Goal: Task Accomplishment & Management: Manage account settings

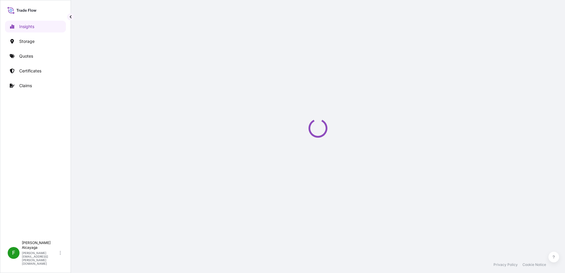
select select "2025"
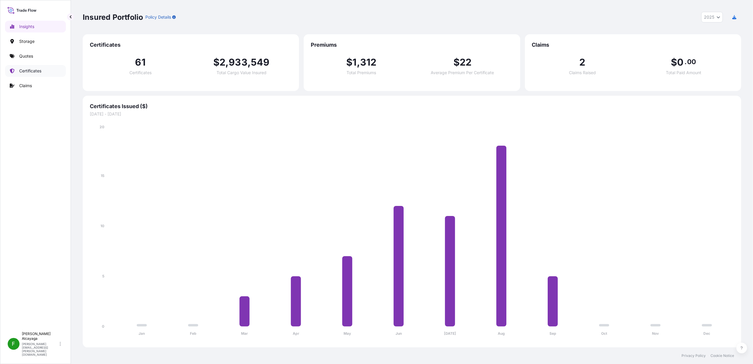
click at [58, 70] on link "Certificates" at bounding box center [35, 71] width 61 height 12
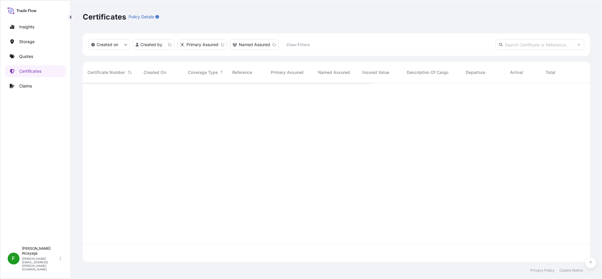
scroll to position [177, 501]
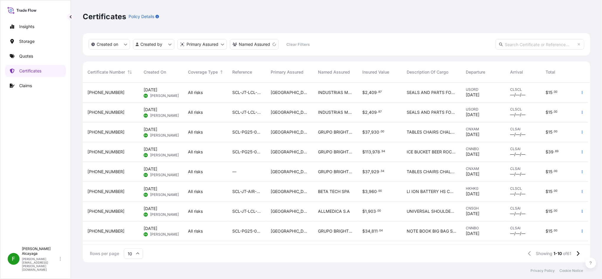
click at [355, 131] on div "GRUPO BRIGHTMEDIA IDEAS 360 SPA" at bounding box center [335, 132] width 44 height 20
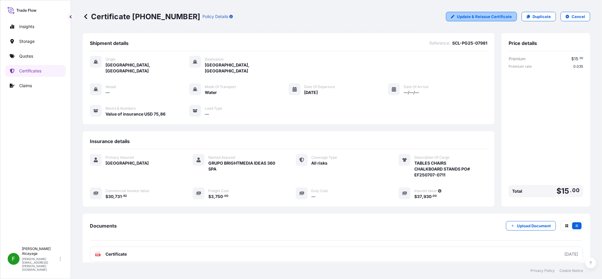
click at [483, 18] on p "Update & Reissue Certificate" at bounding box center [484, 17] width 55 height 6
select select "Water"
click at [525, 22] on div "Certificate [PHONE_NUMBER] Policy Details Update & Reissue Certificate Duplicat…" at bounding box center [336, 16] width 507 height 33
click at [532, 16] on p "Duplicate" at bounding box center [541, 17] width 18 height 6
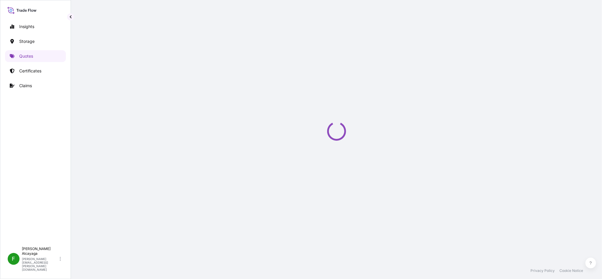
select select "Water"
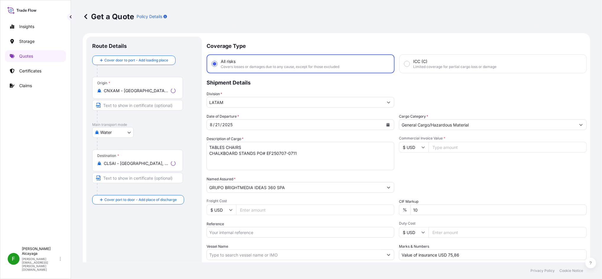
scroll to position [9, 0]
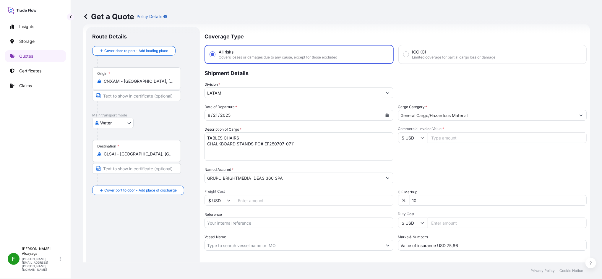
drag, startPoint x: 125, startPoint y: 75, endPoint x: 129, endPoint y: 82, distance: 7.8
click at [125, 75] on div "Origin * CNXAM - [GEOGRAPHIC_DATA], [GEOGRAPHIC_DATA]" at bounding box center [136, 78] width 89 height 22
click at [125, 78] on input "CNXAM - [GEOGRAPHIC_DATA], [GEOGRAPHIC_DATA]" at bounding box center [139, 81] width 70 height 6
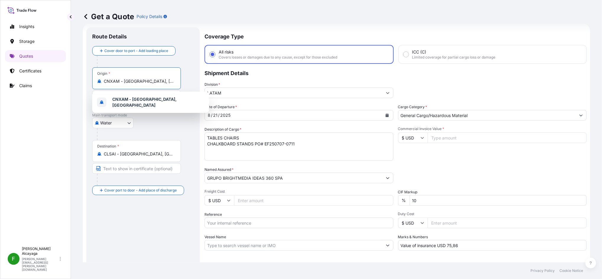
click at [130, 83] on input "CNXAM - [GEOGRAPHIC_DATA], [GEOGRAPHIC_DATA]" at bounding box center [139, 81] width 70 height 6
type input "ningbo"
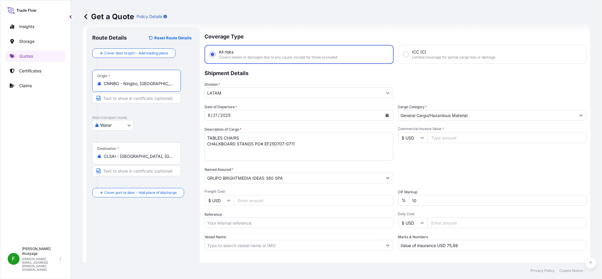
type input "CNNBO - Ningbo, [GEOGRAPHIC_DATA]"
click at [257, 151] on textarea "TABLES CHAIRS CHALKBOARD STANDS PO# EF250707-0711" at bounding box center [298, 146] width 189 height 28
drag, startPoint x: 310, startPoint y: 143, endPoint x: 166, endPoint y: 142, distance: 144.5
click at [166, 142] on form "Route Details Reset Route Details Cover door to port - Add loading place Place …" at bounding box center [336, 161] width 507 height 274
click at [293, 143] on textarea "TABLES CHAIRS CHALKBOARD STANDS PO# EF250707-0711" at bounding box center [298, 146] width 189 height 28
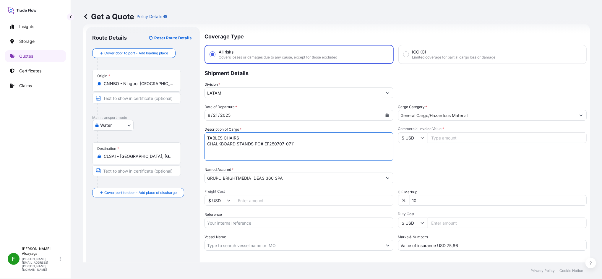
drag, startPoint x: 299, startPoint y: 145, endPoint x: 155, endPoint y: 121, distance: 145.9
click at [155, 121] on form "Route Details Reset Route Details Cover door to port - Add loading place Place …" at bounding box center [336, 161] width 507 height 274
paste textarea "IRON FLAG POLE IRON CUP"
click at [243, 140] on textarea "TABLES CHAIRS CHALKBOARD STANDS PO# EF250707-0711" at bounding box center [298, 146] width 189 height 28
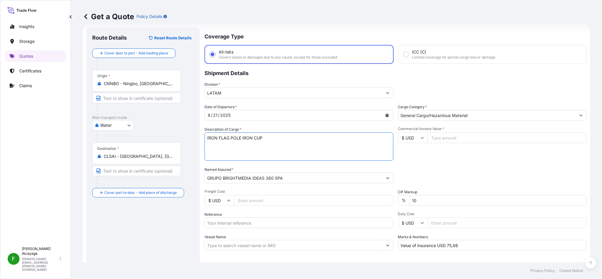
click at [243, 140] on textarea "TABLES CHAIRS CHALKBOARD STANDS PO# EF250707-0711" at bounding box center [298, 146] width 189 height 28
click at [237, 134] on textarea "TABLES CHAIRS CHALKBOARD STANDS PO# EF250707-0711" at bounding box center [298, 146] width 189 height 28
type textarea "IRON FLAG POLE IRON CUP"
click at [386, 117] on button "Calendar" at bounding box center [386, 114] width 9 height 9
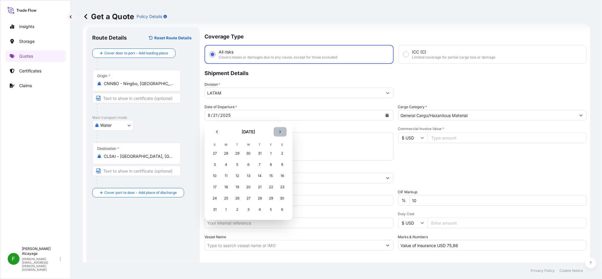
click at [281, 131] on icon "Next" at bounding box center [280, 132] width 4 height 4
click at [238, 178] on div "16" at bounding box center [237, 175] width 11 height 11
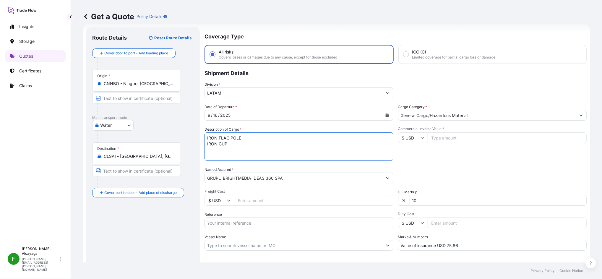
click at [271, 149] on textarea "TABLES CHAIRS CHALKBOARD STANDS PO# EF250707-0711" at bounding box center [298, 146] width 189 height 28
click at [435, 138] on input "Commercial Invoice Value *" at bounding box center [506, 137] width 159 height 11
type input "3650"
click at [272, 204] on input "Freight Cost" at bounding box center [313, 200] width 159 height 11
drag, startPoint x: 454, startPoint y: 136, endPoint x: 391, endPoint y: 136, distance: 63.2
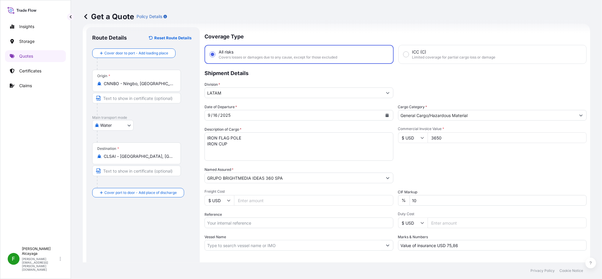
click at [391, 136] on div "Date of Departure * [DATE] Cargo Category * General Cargo/Hazardous Material De…" at bounding box center [395, 177] width 382 height 147
click at [278, 196] on input "Freight Cost" at bounding box center [313, 200] width 159 height 11
paste input "3650"
type input "3650"
click at [294, 208] on div "Date of Departure * [DATE] Cargo Category * General Cargo/Hazardous Material De…" at bounding box center [395, 177] width 382 height 147
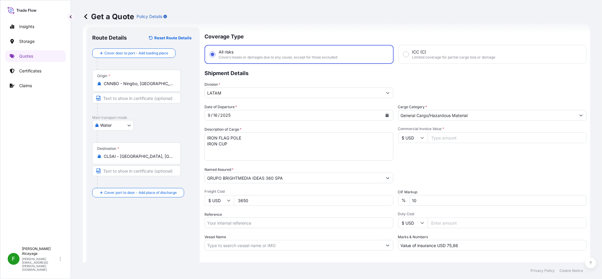
click at [243, 196] on input "3650" at bounding box center [313, 200] width 159 height 11
click at [298, 196] on input "3650" at bounding box center [313, 200] width 159 height 11
click at [443, 133] on input "Commercial Invoice Value *" at bounding box center [506, 137] width 159 height 11
paste input "66064.99"
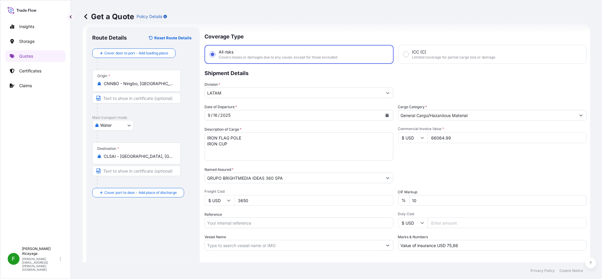
type input "66064.99"
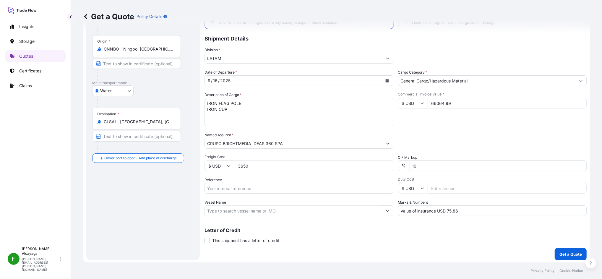
click at [386, 79] on button "Calendar" at bounding box center [386, 80] width 9 height 9
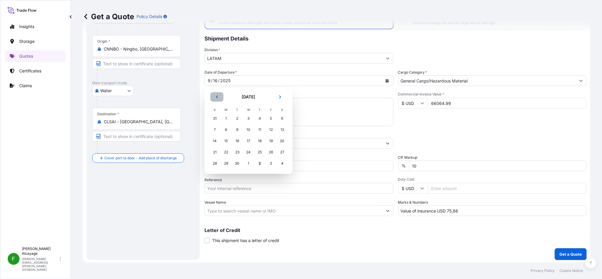
click at [217, 96] on icon "Previous" at bounding box center [217, 97] width 4 height 4
click at [214, 174] on div "31" at bounding box center [214, 174] width 11 height 11
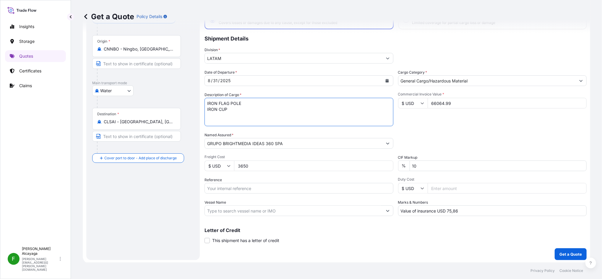
drag, startPoint x: 248, startPoint y: 116, endPoint x: 206, endPoint y: 95, distance: 47.3
click at [206, 91] on div "Date of Departure * [DATE] Cargo Category * General Cargo/Hazardous Material De…" at bounding box center [395, 142] width 382 height 147
paste textarea "DRYFIT JOCKEY PARASOL ADVERTISING LIGHT BOX IRON WALL HANGING"
click at [263, 116] on textarea "TABLES CHAIRS CHALKBOARD STANDS PO# EF250707-0711" at bounding box center [298, 112] width 189 height 28
type textarea "DRYFIT JOCKEY PARASOL ADVERTISING LIGHT BOX IRON WALL HANGING"
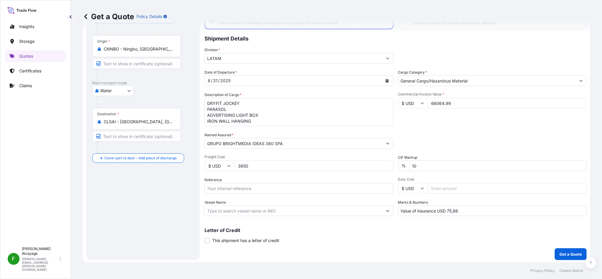
click at [267, 186] on input "Reference" at bounding box center [298, 188] width 189 height 11
paste input "SCL-PG25-07977"
type input "SCL-PG25-07977"
click at [558, 257] on button "Get a Quote" at bounding box center [571, 254] width 32 height 12
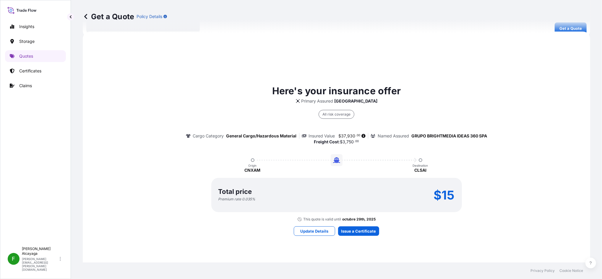
scroll to position [272, 0]
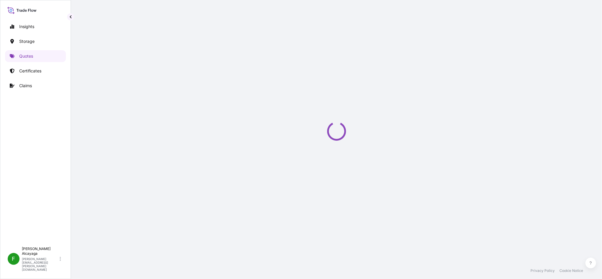
select select "Water"
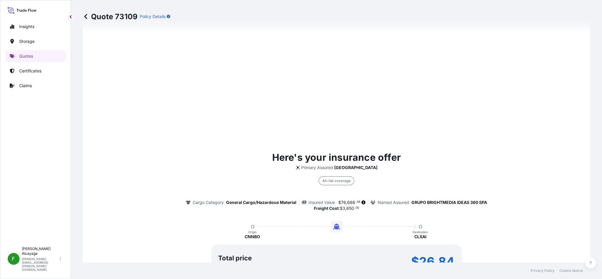
scroll to position [322, 0]
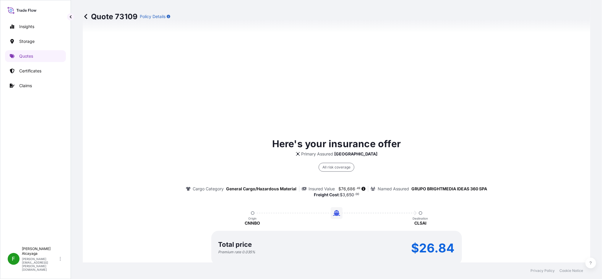
click at [341, 189] on span "76" at bounding box center [343, 189] width 5 height 4
drag, startPoint x: 340, startPoint y: 189, endPoint x: 338, endPoint y: 187, distance: 3.1
click at [339, 187] on span "$ 76 , 686 . 49" at bounding box center [350, 189] width 22 height 4
drag, startPoint x: 338, startPoint y: 187, endPoint x: 352, endPoint y: 186, distance: 14.2
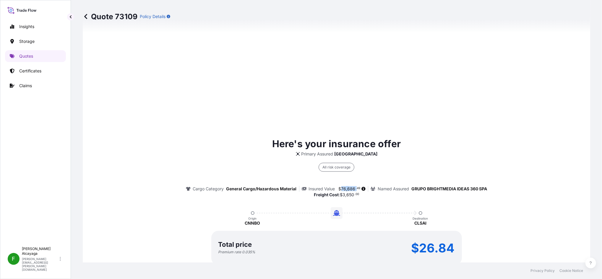
click at [352, 187] on span "$ 76 , 686 . 49" at bounding box center [350, 189] width 22 height 4
copy span "76 , 686"
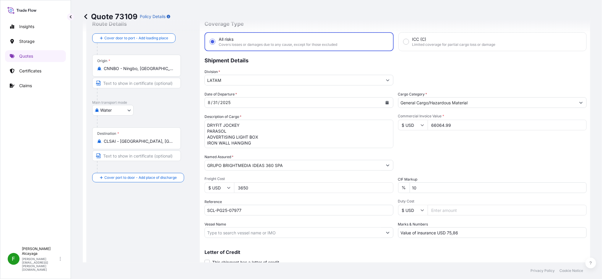
scroll to position [39, 0]
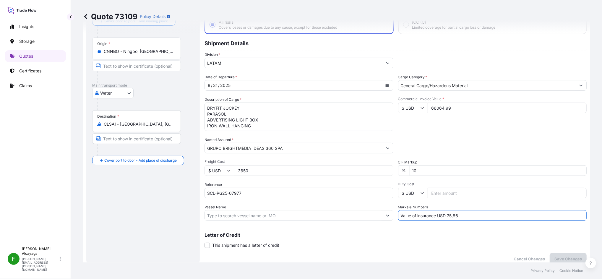
drag, startPoint x: 446, startPoint y: 214, endPoint x: 502, endPoint y: 213, distance: 56.1
click at [502, 213] on input "Value of insurance USD 75,86" at bounding box center [492, 215] width 189 height 11
paste input "153,37200"
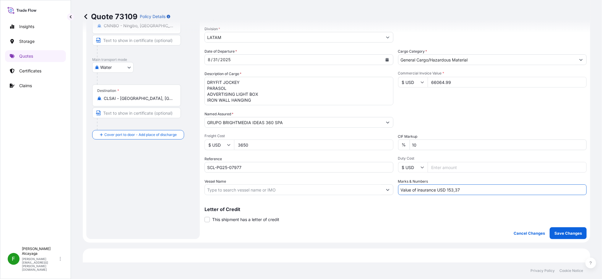
scroll to position [79, 0]
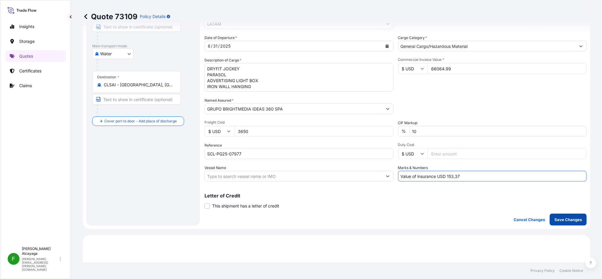
type input "Value of insurance USD 153,37"
click at [554, 221] on p "Save Changes" at bounding box center [567, 220] width 27 height 6
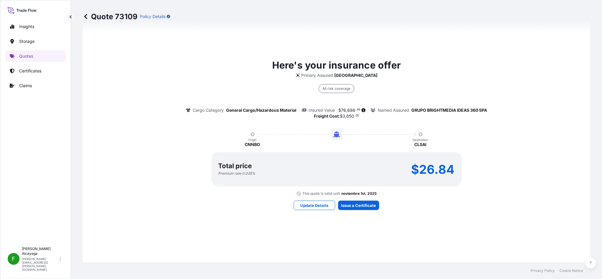
select select "Water"
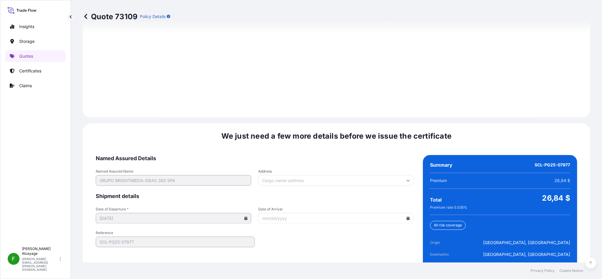
scroll to position [839, 0]
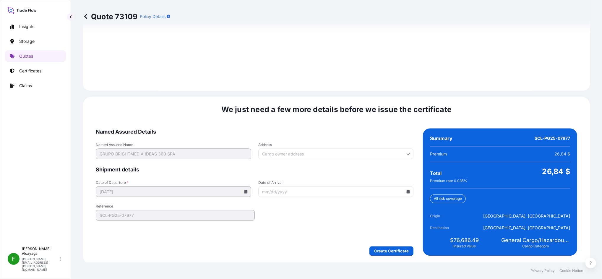
click at [387, 256] on div "We just need a few more details before we issue the certificate Named Assured D…" at bounding box center [336, 181] width 507 height 168
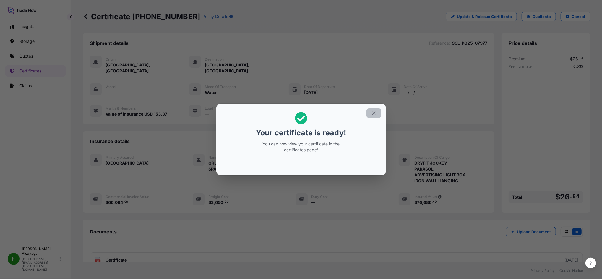
click at [370, 114] on button "button" at bounding box center [373, 112] width 15 height 9
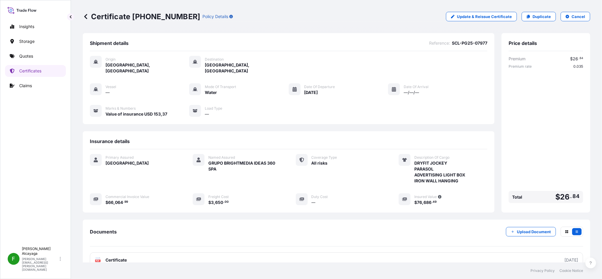
scroll to position [41, 0]
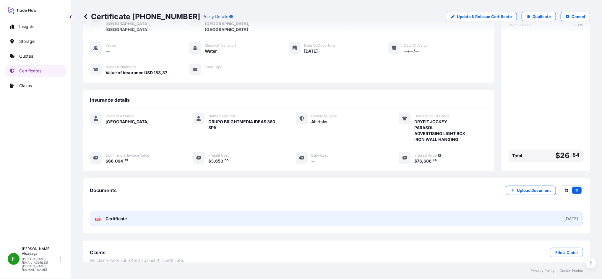
click at [485, 213] on link "PDF Certificate [DATE]" at bounding box center [336, 218] width 493 height 15
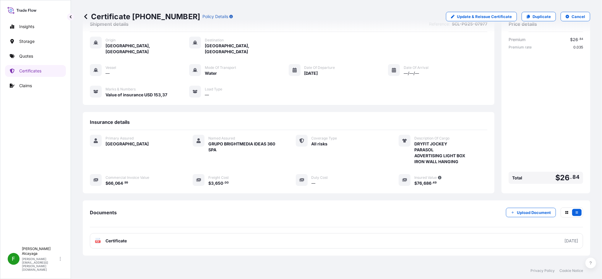
scroll to position [0, 0]
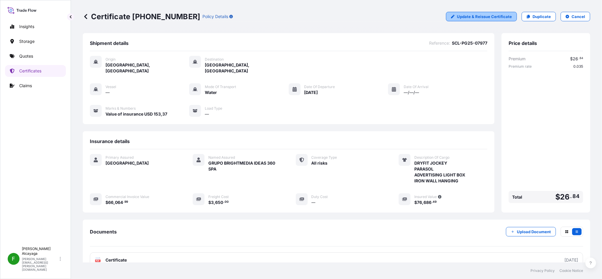
click at [500, 18] on p "Update & Reissue Certificate" at bounding box center [484, 17] width 55 height 6
select select "Water"
select select "31618"
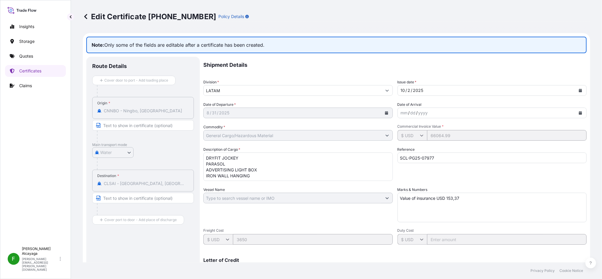
click at [86, 14] on icon at bounding box center [86, 17] width 6 height 6
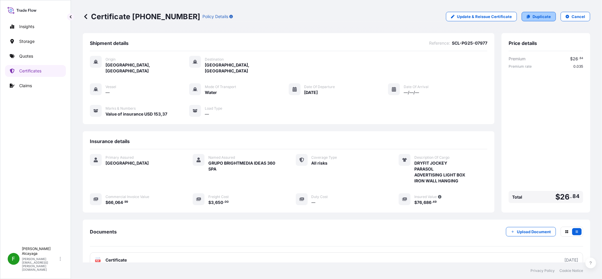
click at [524, 19] on link "Duplicate" at bounding box center [538, 16] width 34 height 9
click at [488, 14] on p "Update & Reissue Certificate" at bounding box center [484, 17] width 55 height 6
select select "Water"
select select "31618"
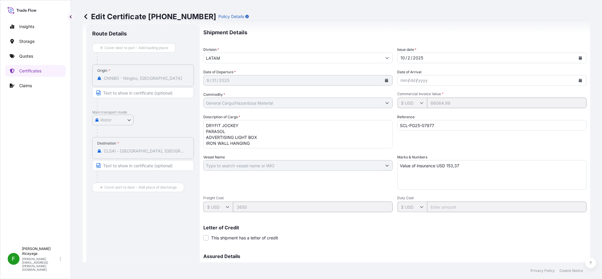
scroll to position [79, 0]
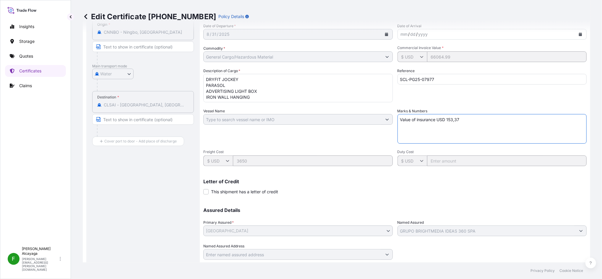
click at [349, 121] on div "Shipment Details Division * LATAM Issue date * [DATE] Date of Departure * [DATE…" at bounding box center [394, 119] width 383 height 282
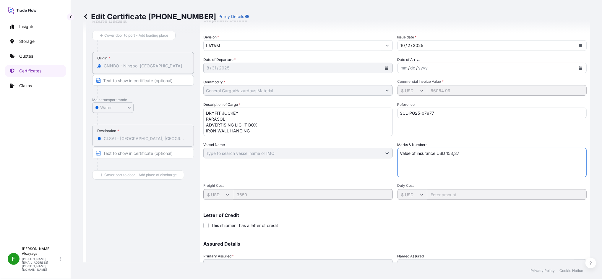
scroll to position [0, 0]
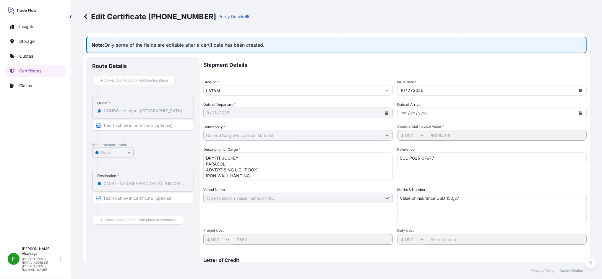
click at [87, 21] on link at bounding box center [86, 16] width 6 height 9
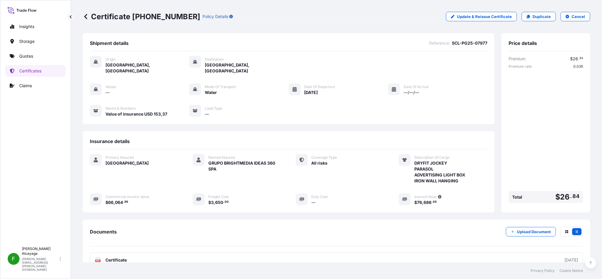
click at [565, 17] on p "Cancel" at bounding box center [578, 17] width 14 height 6
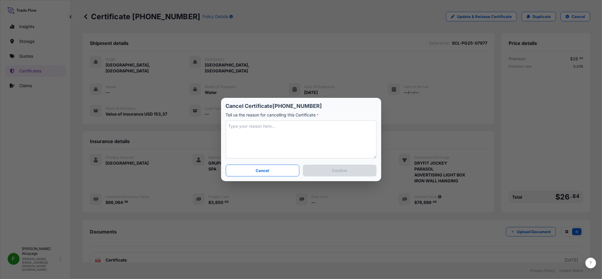
click at [282, 147] on textarea at bounding box center [301, 140] width 151 height 38
click at [293, 150] on textarea at bounding box center [301, 140] width 151 height 38
type textarea "tYPED"
type textarea "Typed wrong POL"
click at [323, 169] on button "Confirm" at bounding box center [339, 171] width 73 height 12
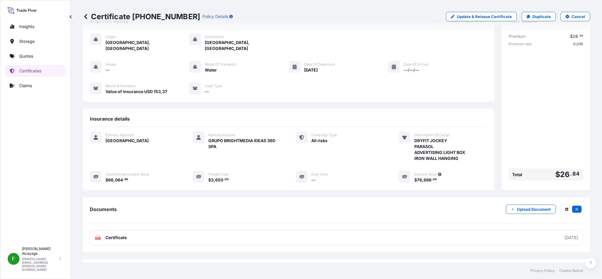
scroll to position [41, 0]
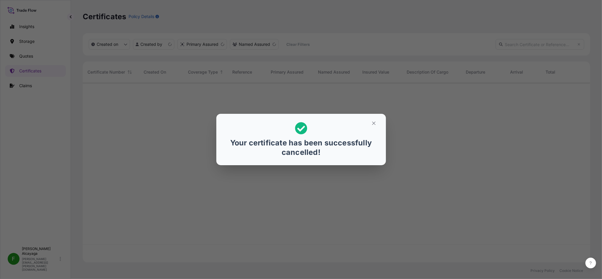
scroll to position [177, 501]
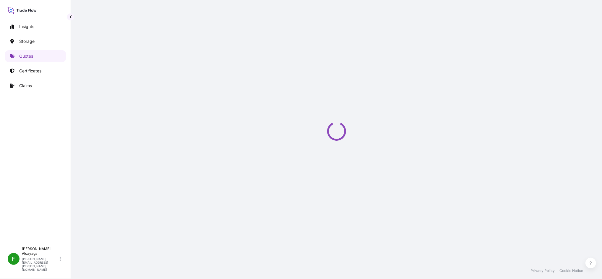
select select "Water"
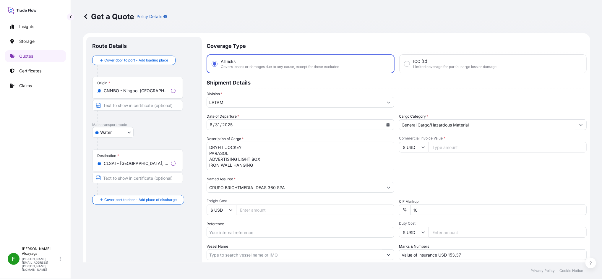
scroll to position [9, 0]
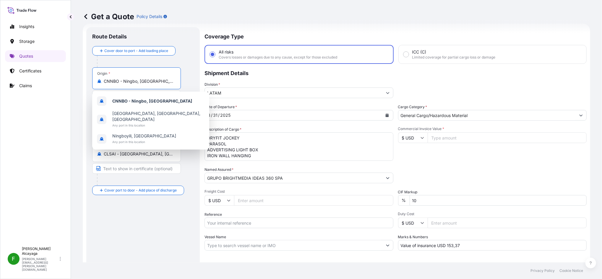
click at [148, 82] on input "CNNBO - Ningbo, [GEOGRAPHIC_DATA]" at bounding box center [139, 81] width 70 height 6
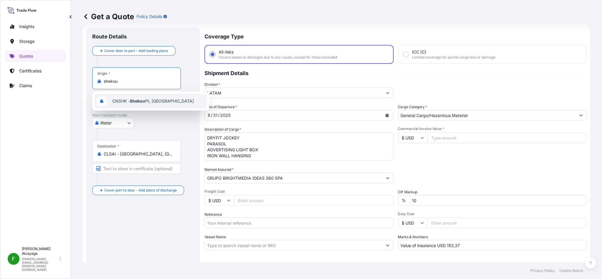
click at [150, 101] on span "CNSHK - Shekou Pt, China" at bounding box center [153, 101] width 82 height 6
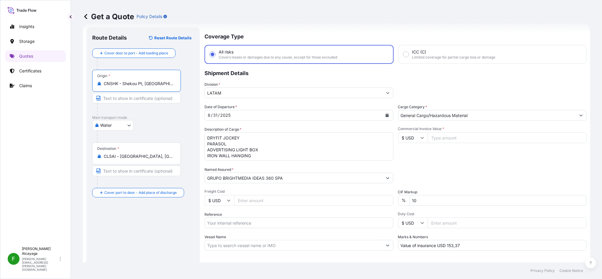
type input "CNSHK - Shekou Pt, China"
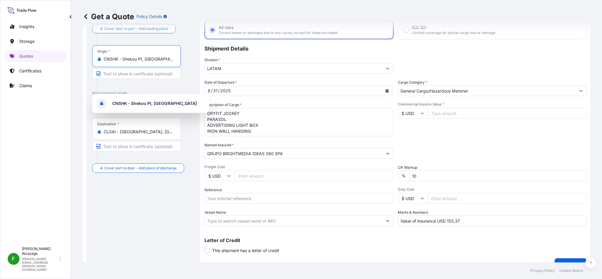
scroll to position [44, 0]
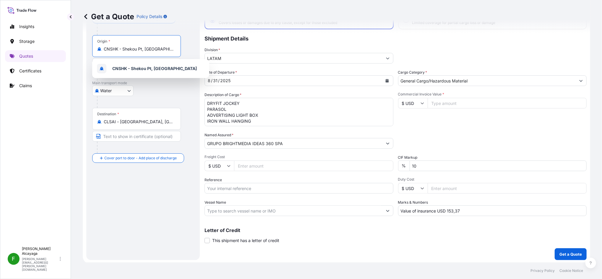
click at [242, 162] on input "Freight Cost" at bounding box center [313, 165] width 159 height 11
type input "3650"
click at [437, 98] on input "Commercial Invoice Value *" at bounding box center [506, 103] width 159 height 11
type input "66064.99"
click at [216, 209] on input "Vessel Name" at bounding box center [294, 210] width 178 height 11
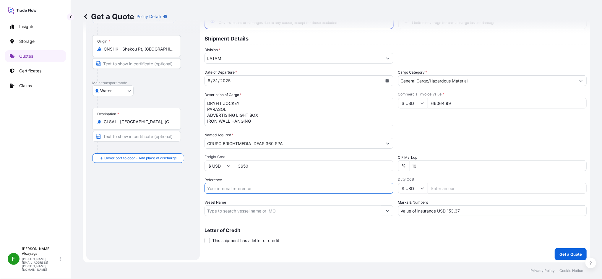
click at [219, 190] on input "Reference" at bounding box center [298, 188] width 189 height 11
paste input "SCL-PG25-07977"
type input "SCL-PG25-07977"
click at [167, 195] on div "Route Details Reset Route Details Cover door to port - Add loading place Place …" at bounding box center [143, 127] width 102 height 256
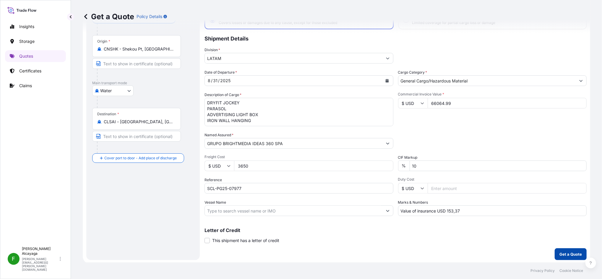
click at [557, 256] on button "Get a Quote" at bounding box center [571, 254] width 32 height 12
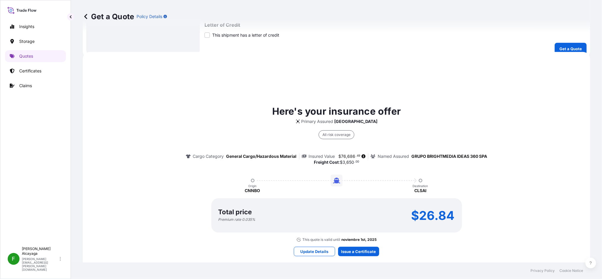
scroll to position [272, 0]
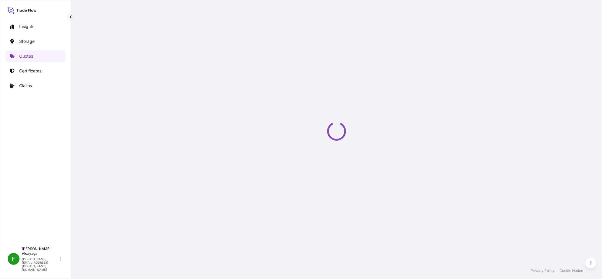
select select "Water"
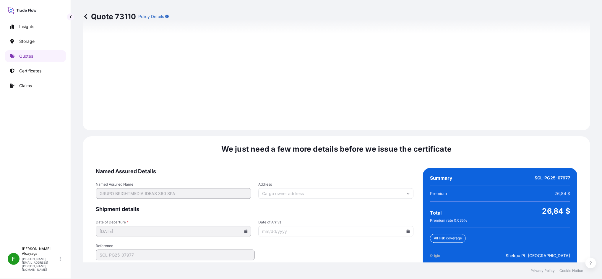
scroll to position [839, 0]
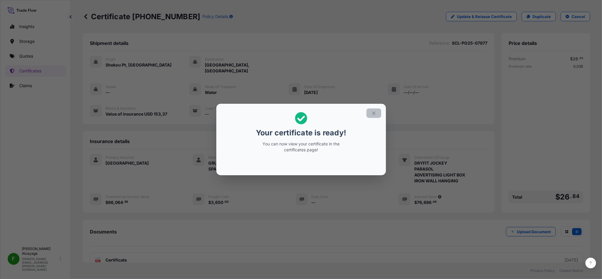
click at [374, 112] on icon "button" at bounding box center [373, 112] width 3 height 3
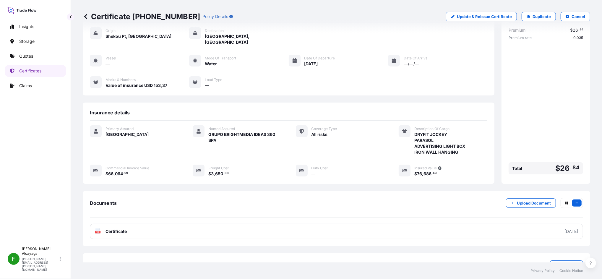
scroll to position [41, 0]
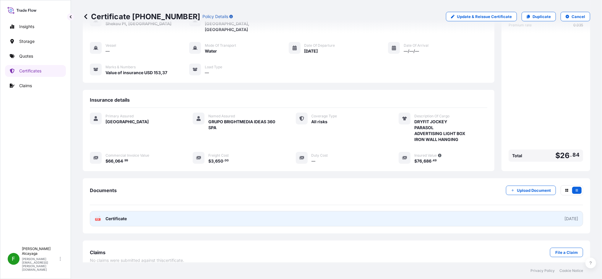
click at [139, 211] on link "PDF Certificate [DATE]" at bounding box center [336, 218] width 493 height 15
